Goal: Navigation & Orientation: Find specific page/section

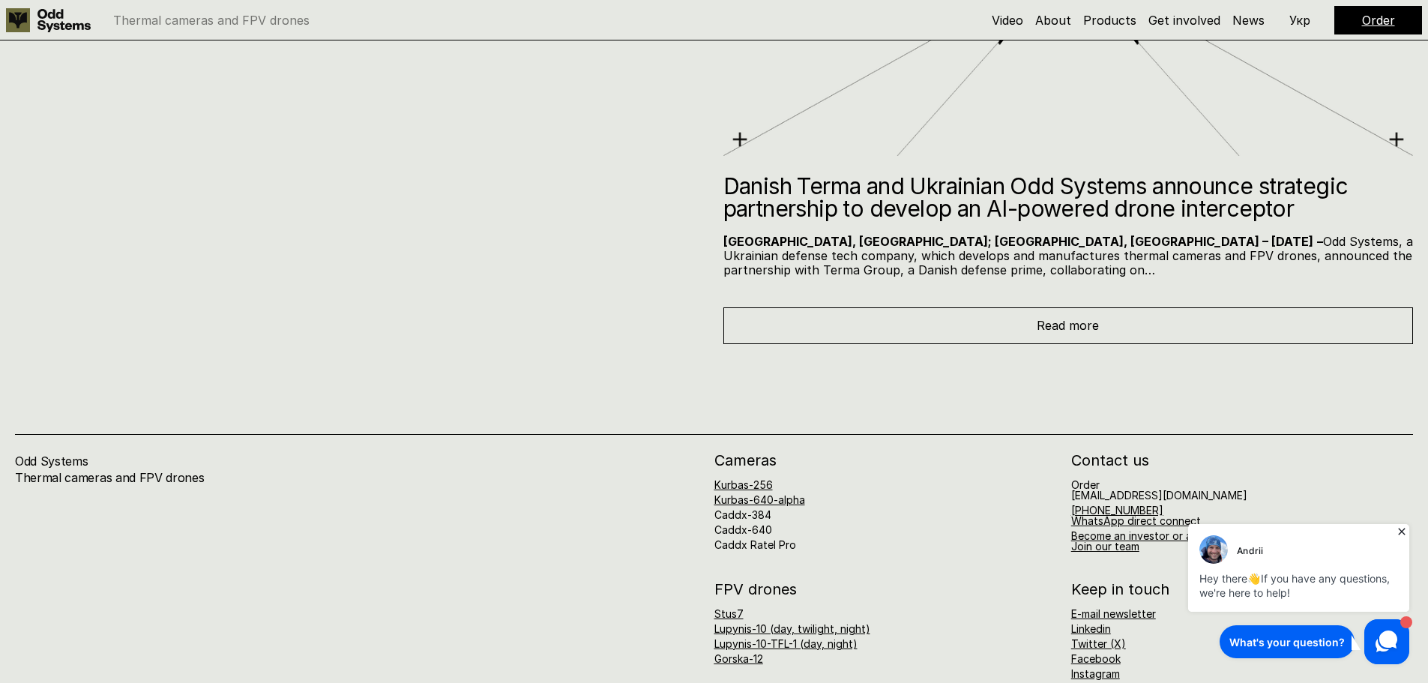
scroll to position [8153, 0]
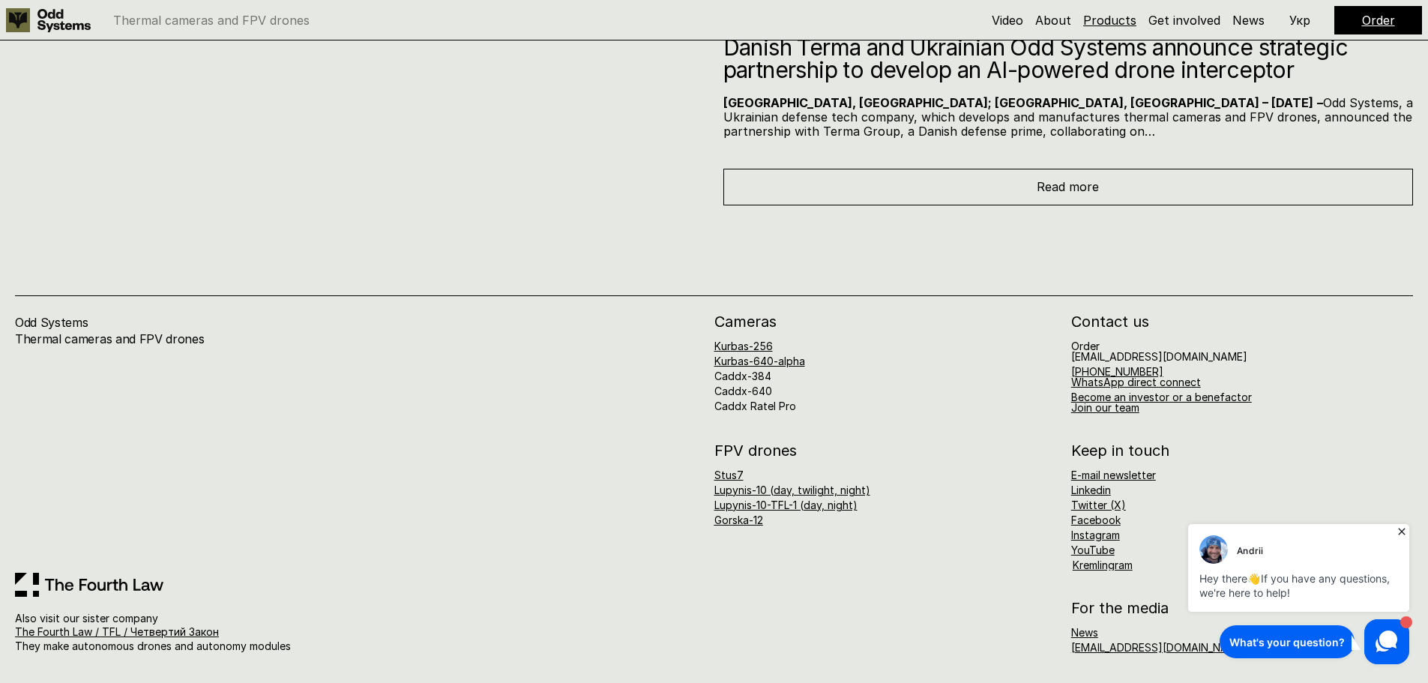
click at [1112, 13] on link "Products" at bounding box center [1109, 20] width 53 height 15
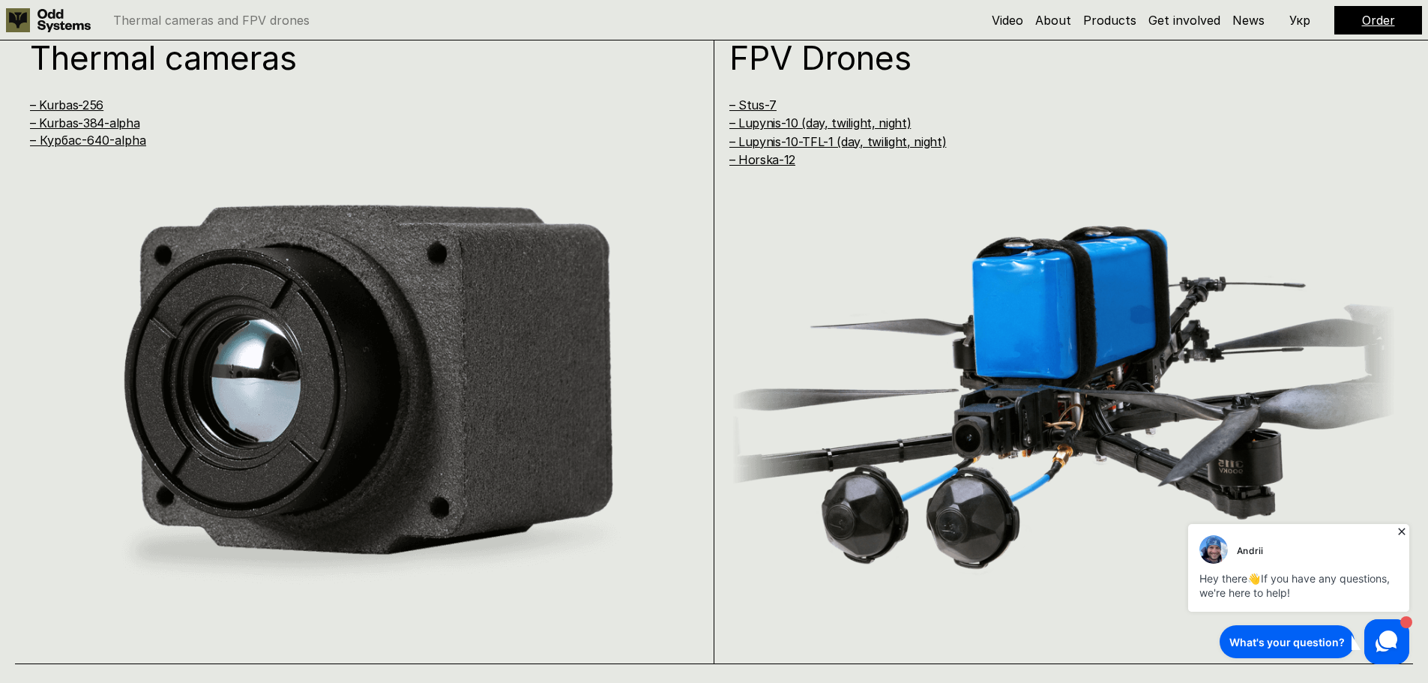
scroll to position [1366, 0]
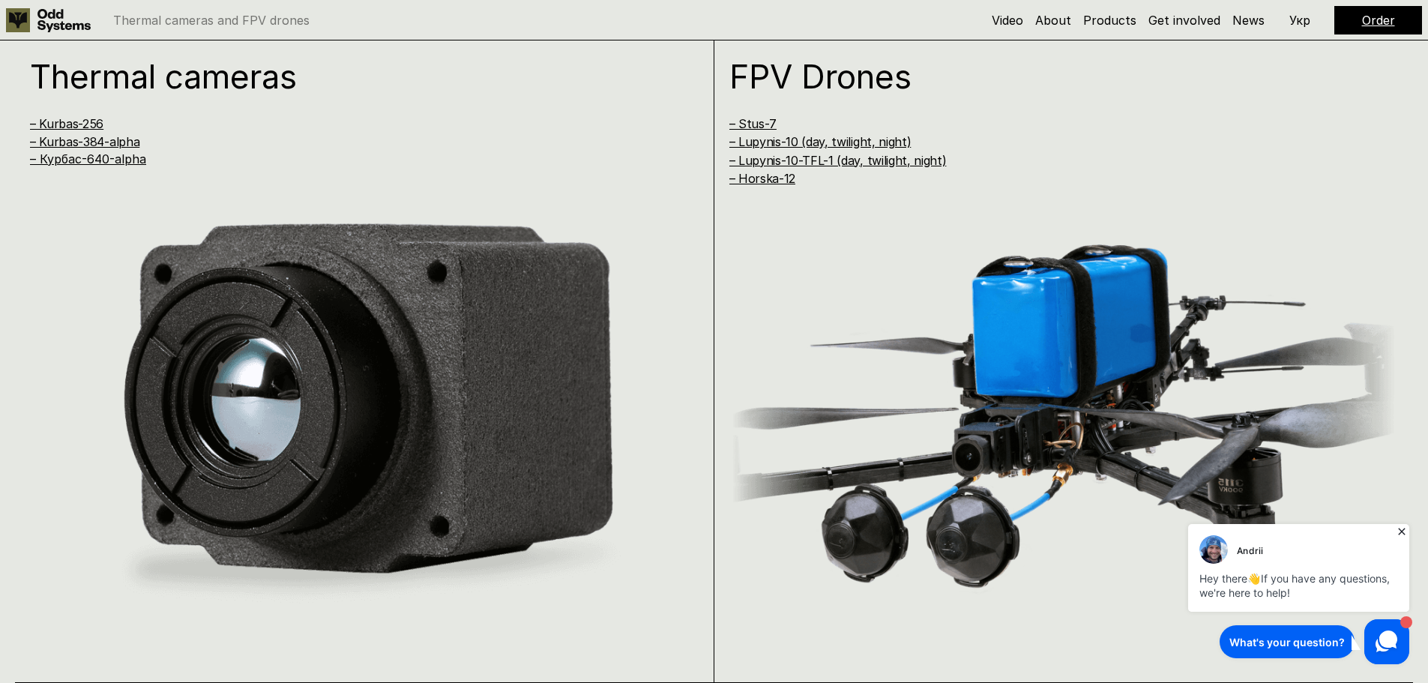
click at [1364, 13] on link "Order" at bounding box center [1378, 20] width 33 height 15
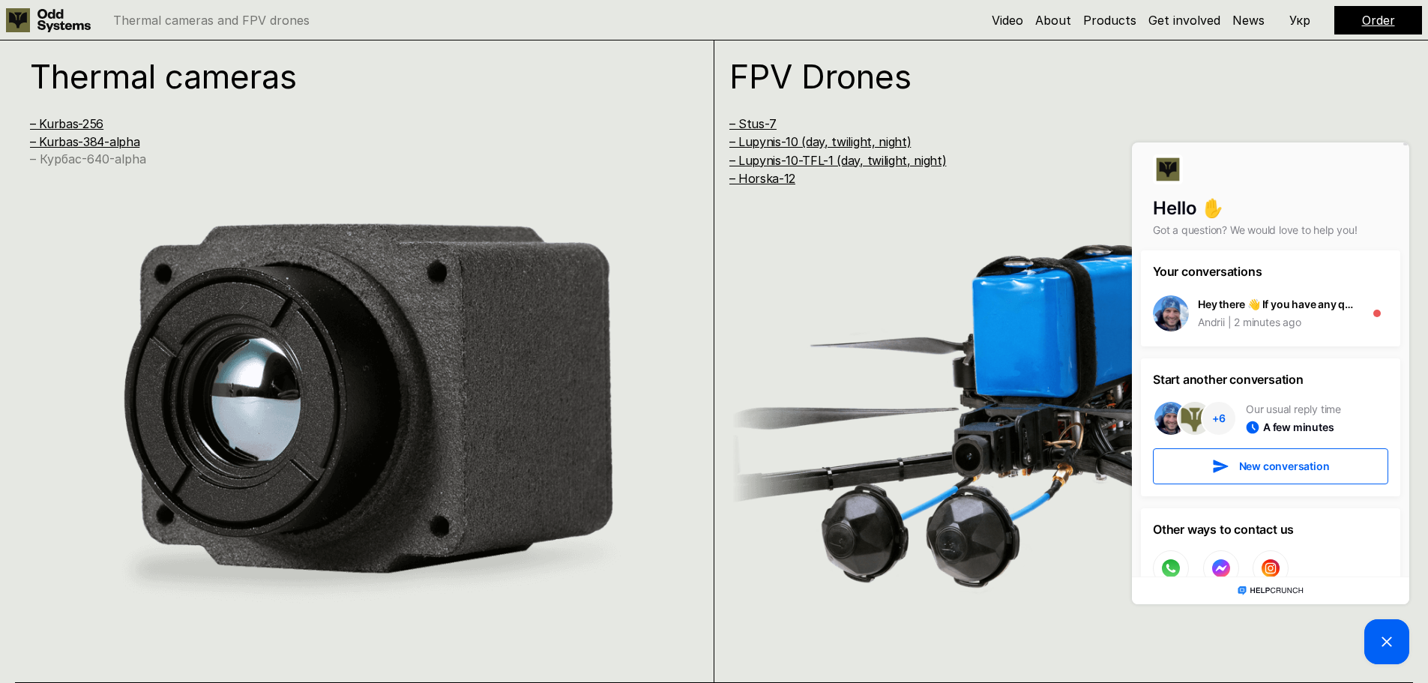
click at [89, 160] on link "– Курбас-640-alpha" at bounding box center [88, 158] width 116 height 15
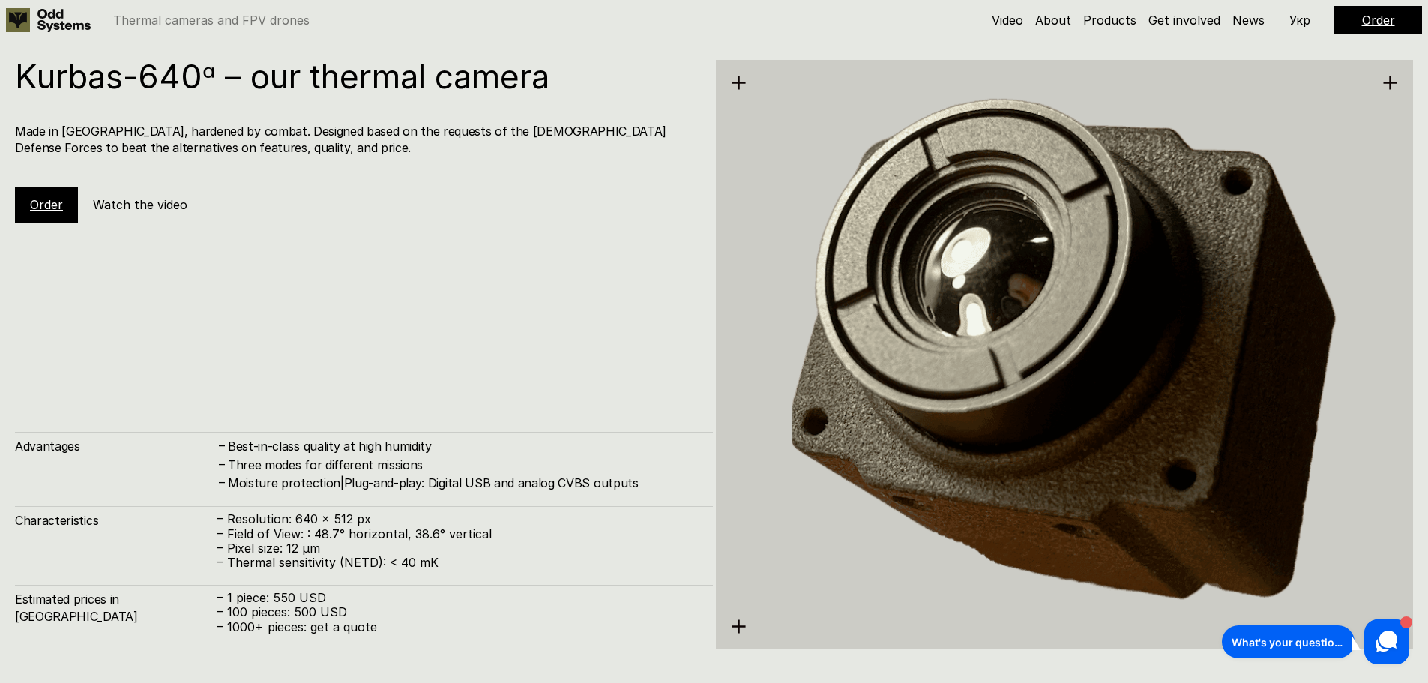
scroll to position [3415, 0]
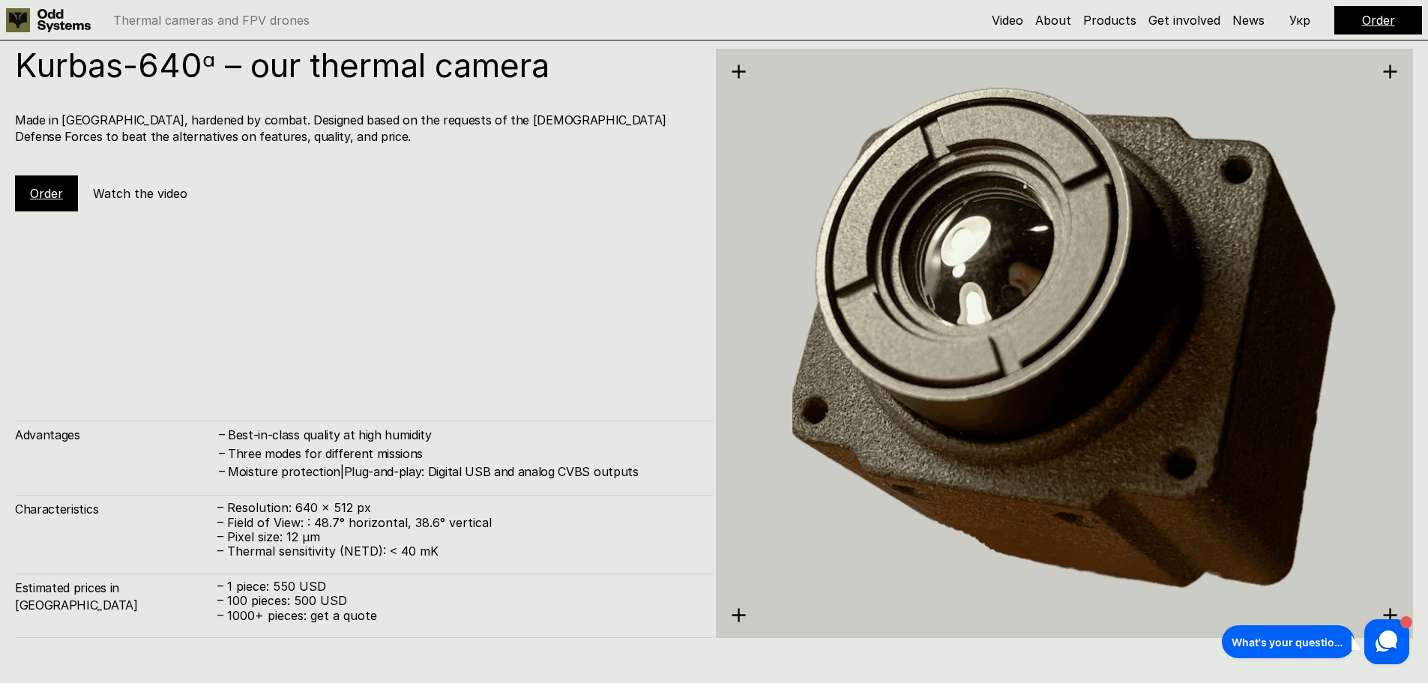
click at [46, 190] on link "Order" at bounding box center [46, 193] width 33 height 15
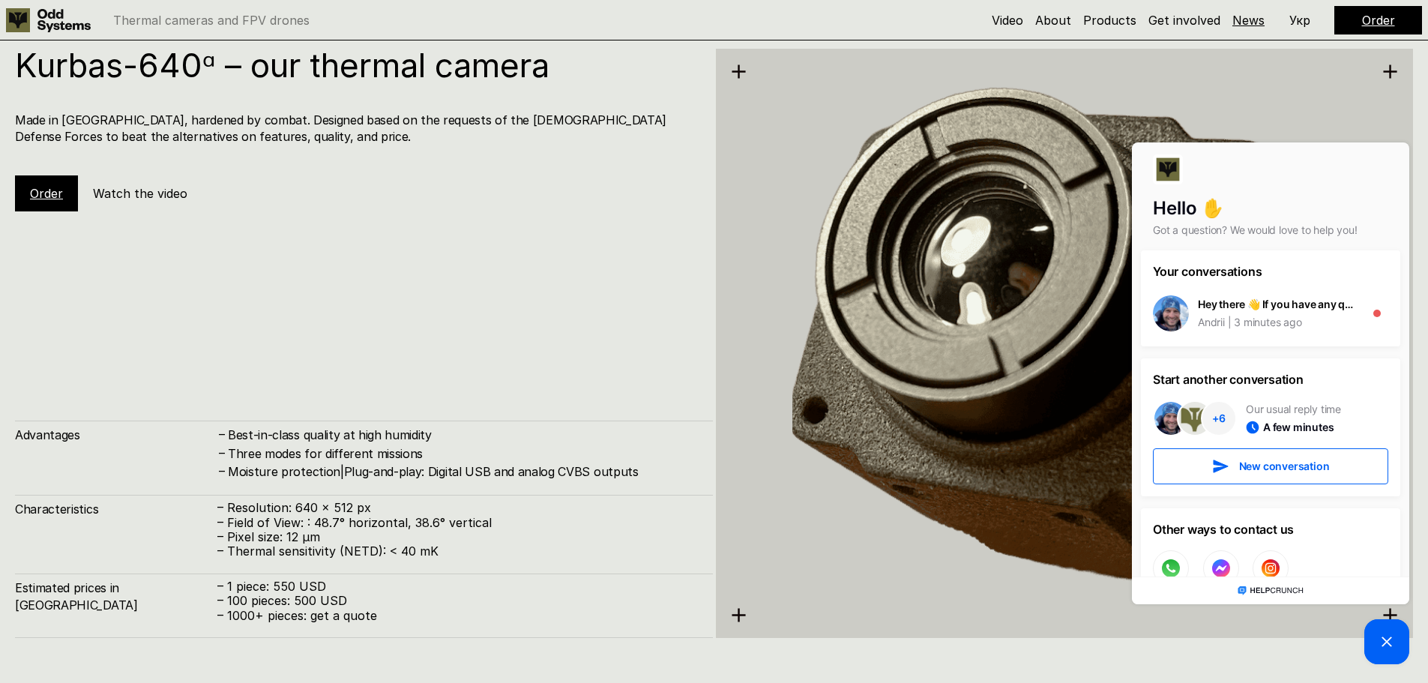
click at [1248, 17] on link "News" at bounding box center [1249, 20] width 32 height 15
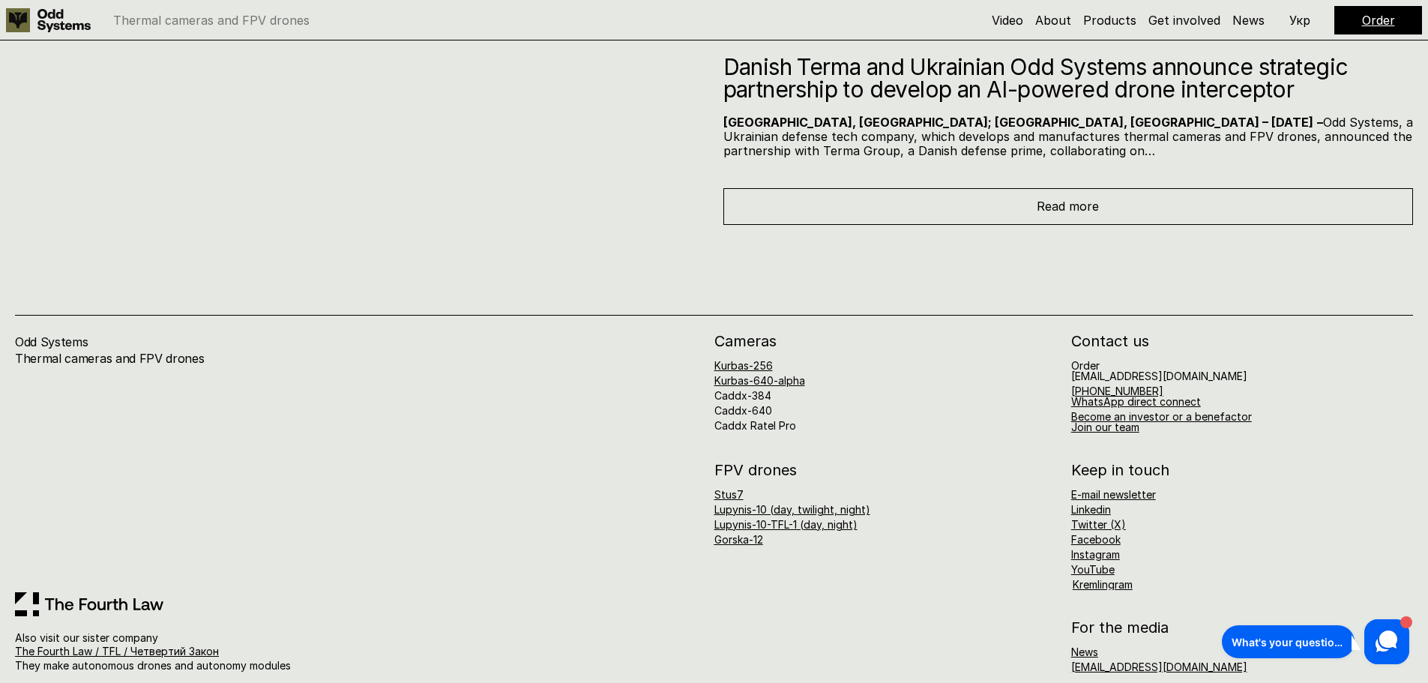
scroll to position [8153, 0]
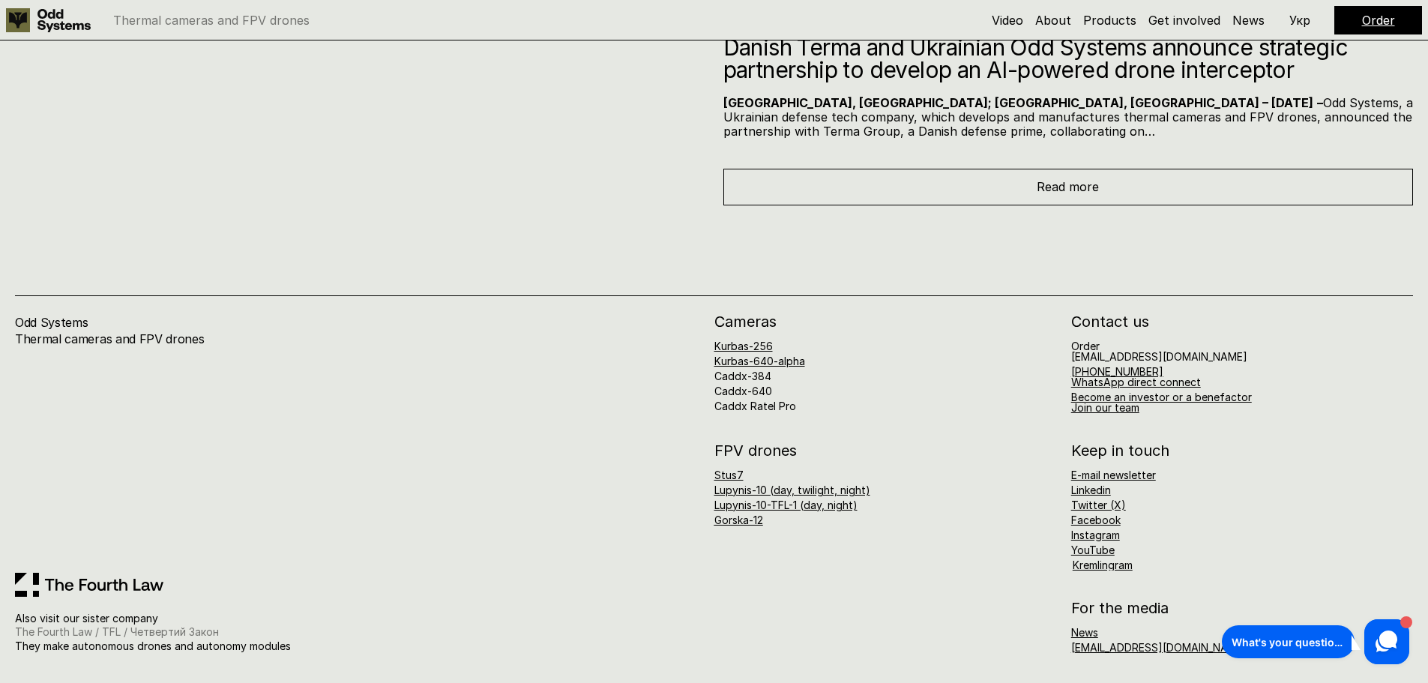
click at [109, 629] on link "The Fourth Law / TFL / Четвертий Закон" at bounding box center [117, 631] width 204 height 13
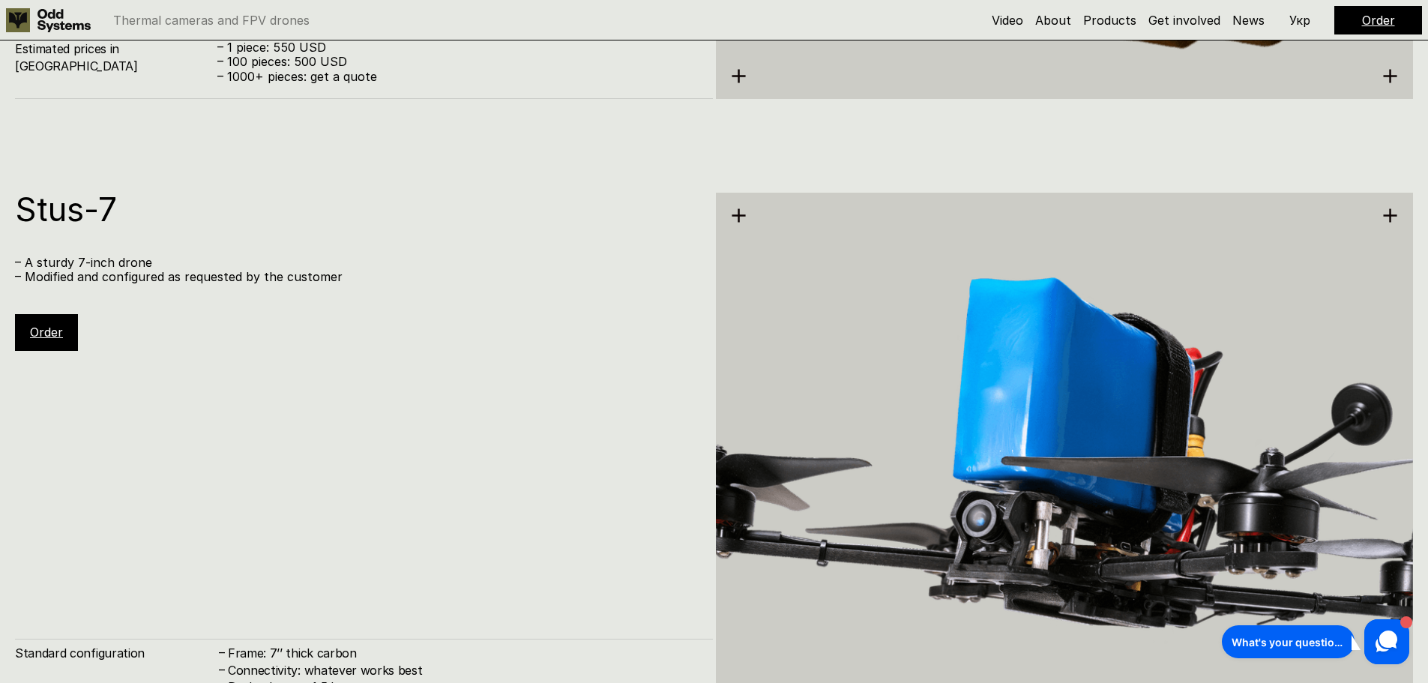
scroll to position [3805, 0]
